Goal: Check status: Check status

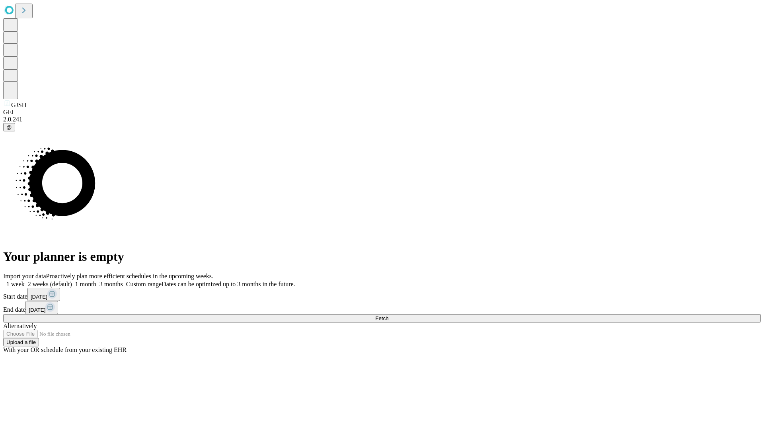
click at [388, 315] on span "Fetch" at bounding box center [381, 318] width 13 height 6
